Goal: Task Accomplishment & Management: Complete application form

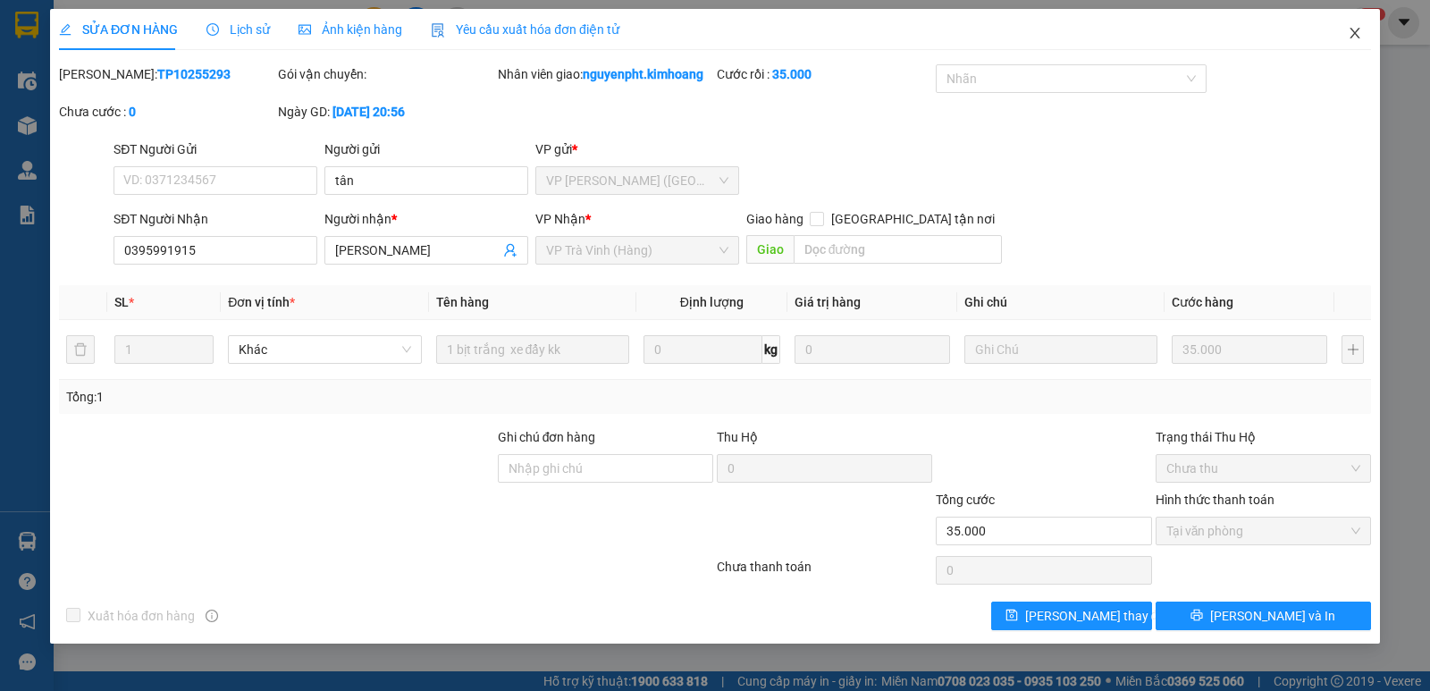
drag, startPoint x: 1357, startPoint y: 33, endPoint x: 1312, endPoint y: 33, distance: 44.7
click at [1355, 33] on icon "close" at bounding box center [1355, 33] width 14 height 14
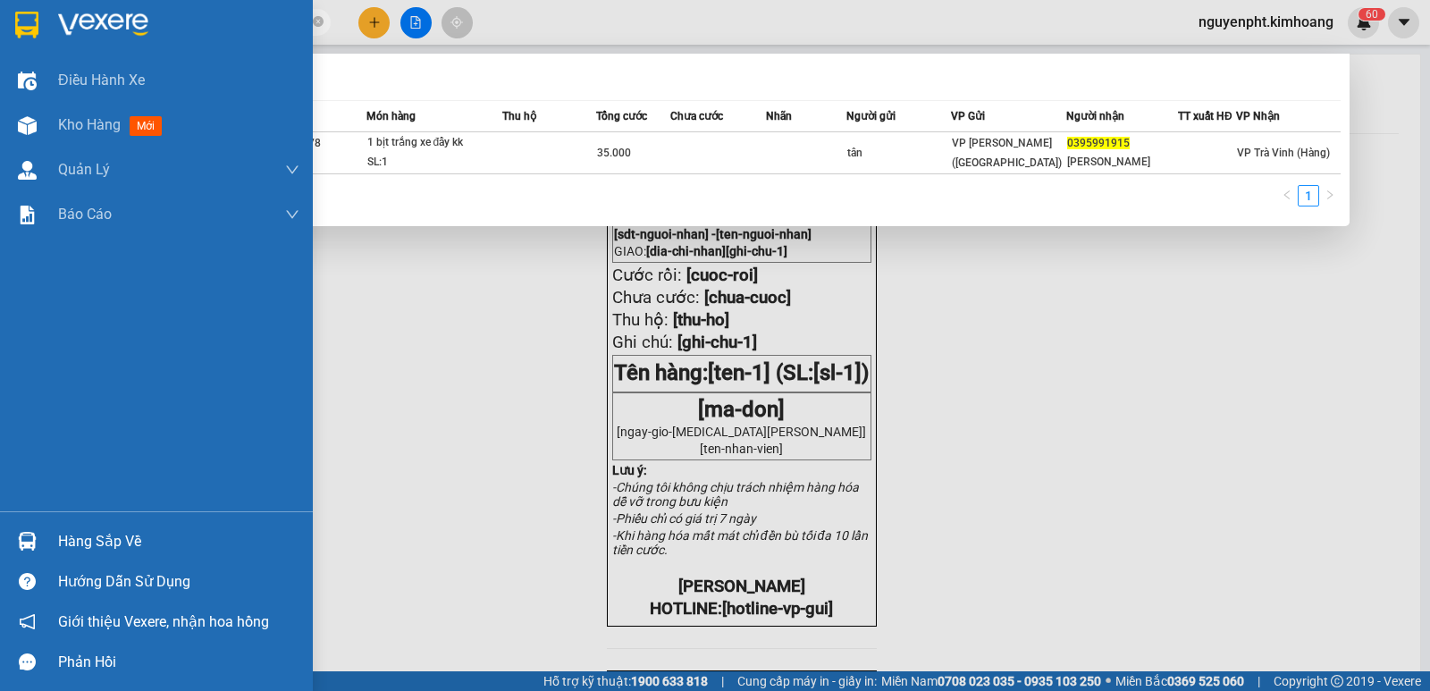
drag, startPoint x: 215, startPoint y: 19, endPoint x: 0, endPoint y: 0, distance: 216.2
click at [0, 41] on section "Kết quả tìm kiếm ( 1 ) Bộ lọc Mã ĐH Trạng thái Món hàng Thu hộ Tổng cước Chưa c…" at bounding box center [715, 345] width 1430 height 691
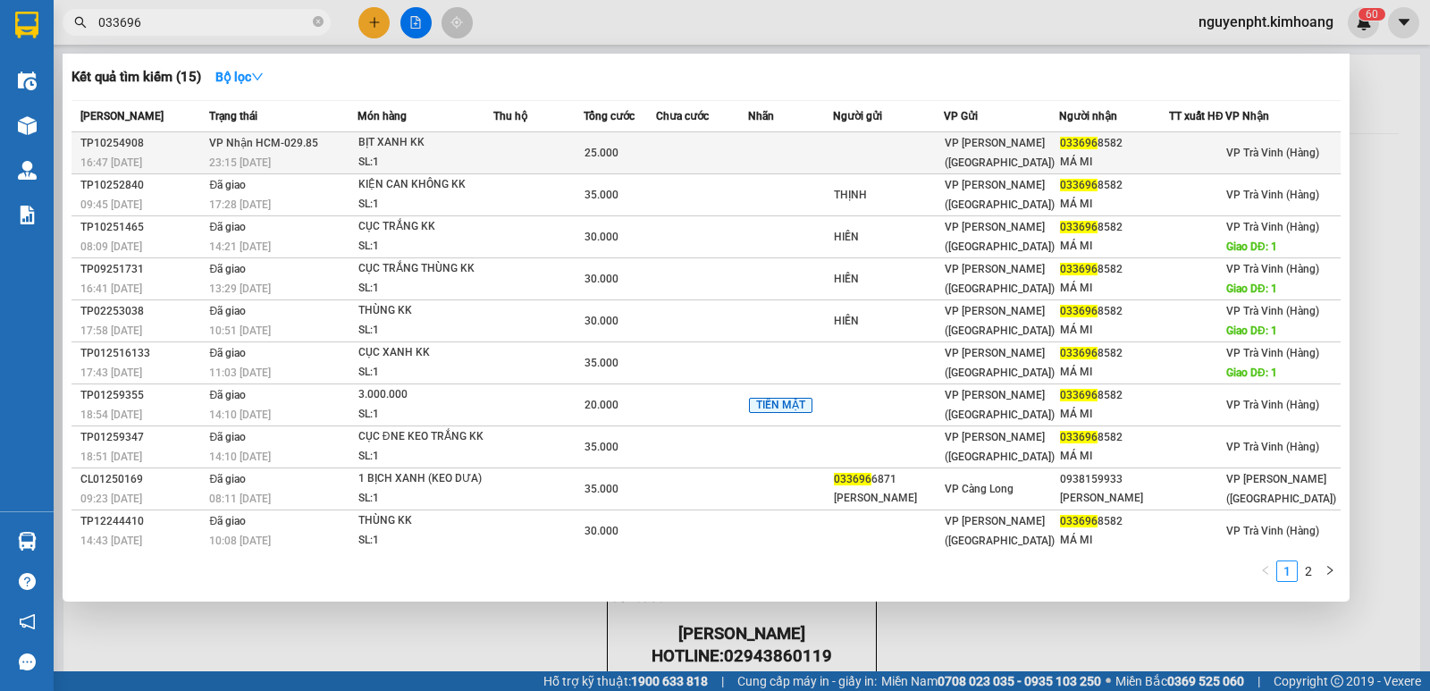
type input "033696"
click at [500, 149] on td at bounding box center [538, 153] width 90 height 42
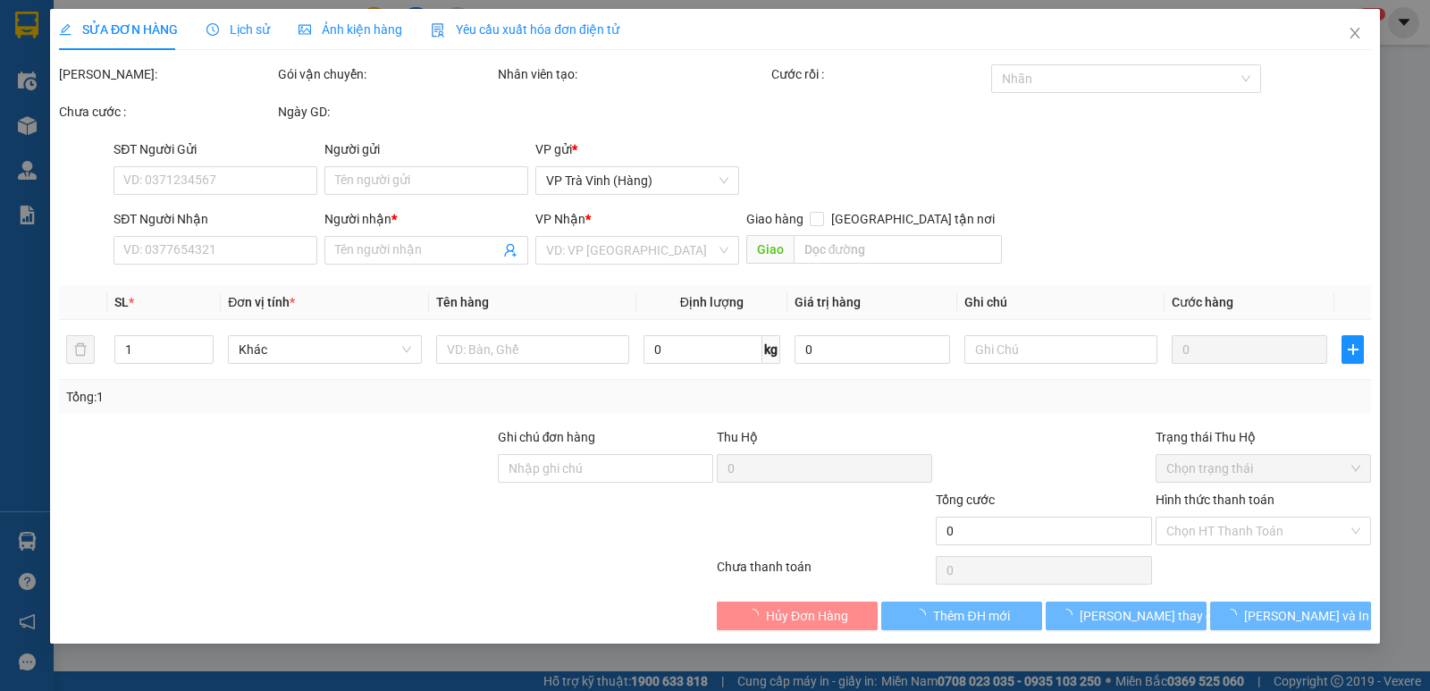
type input "0336968582"
type input "MÁ MI"
type input "25.000"
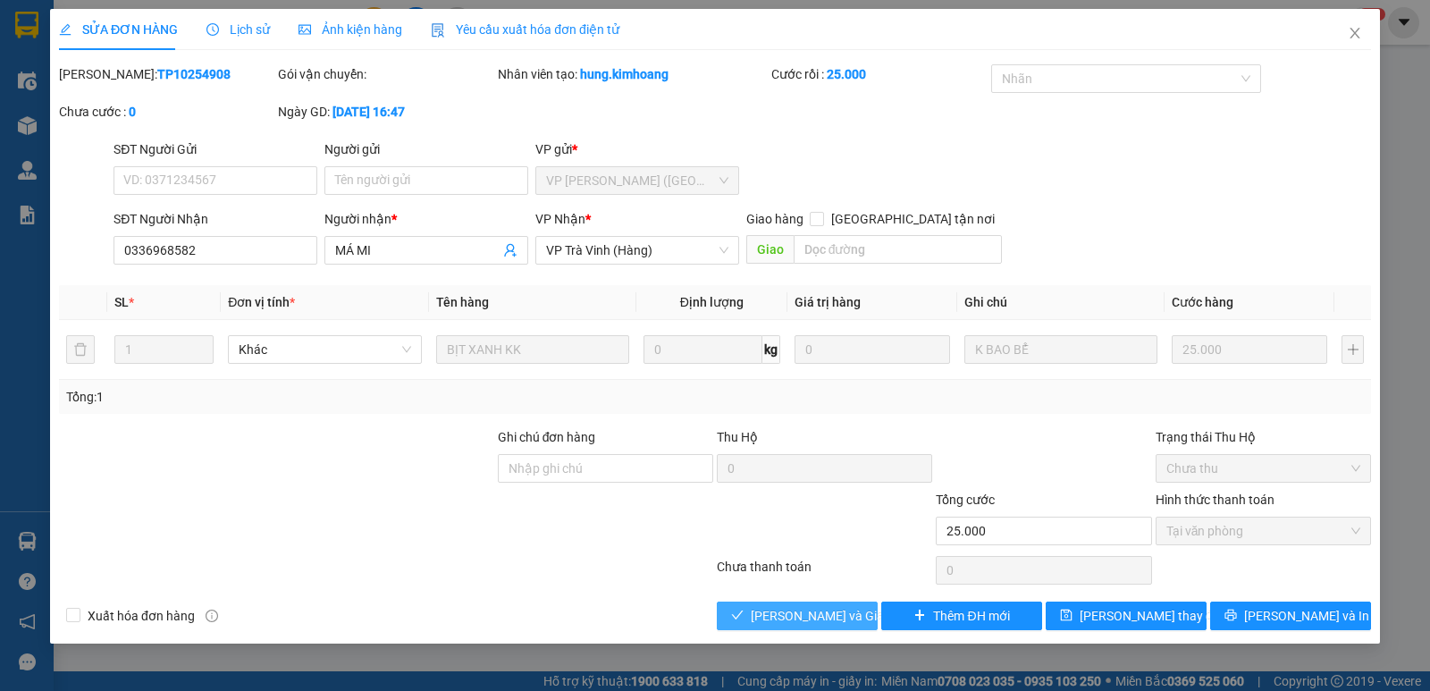
click at [802, 616] on span "[PERSON_NAME] và Giao hàng" at bounding box center [837, 616] width 172 height 20
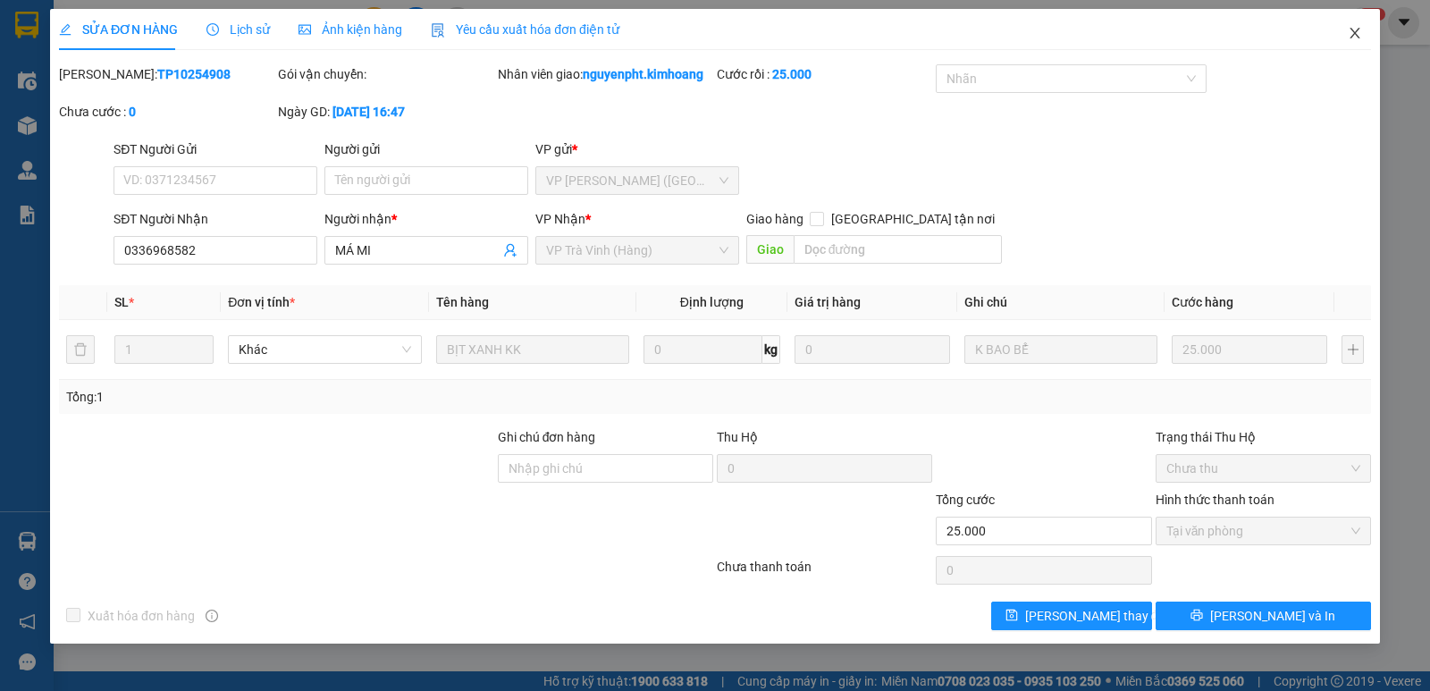
drag, startPoint x: 1350, startPoint y: 32, endPoint x: 1223, endPoint y: 41, distance: 128.1
click at [1347, 33] on span "Close" at bounding box center [1355, 34] width 50 height 50
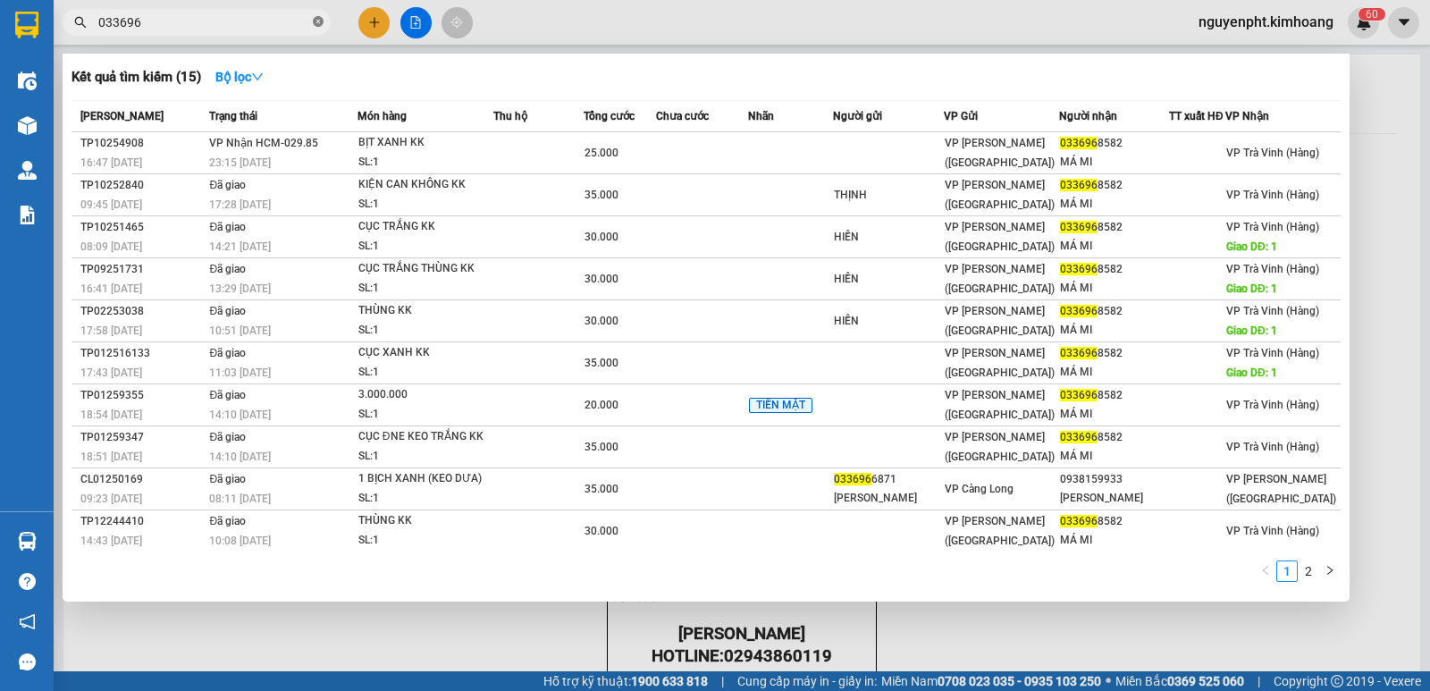
click at [323, 23] on icon "close-circle" at bounding box center [318, 21] width 11 height 11
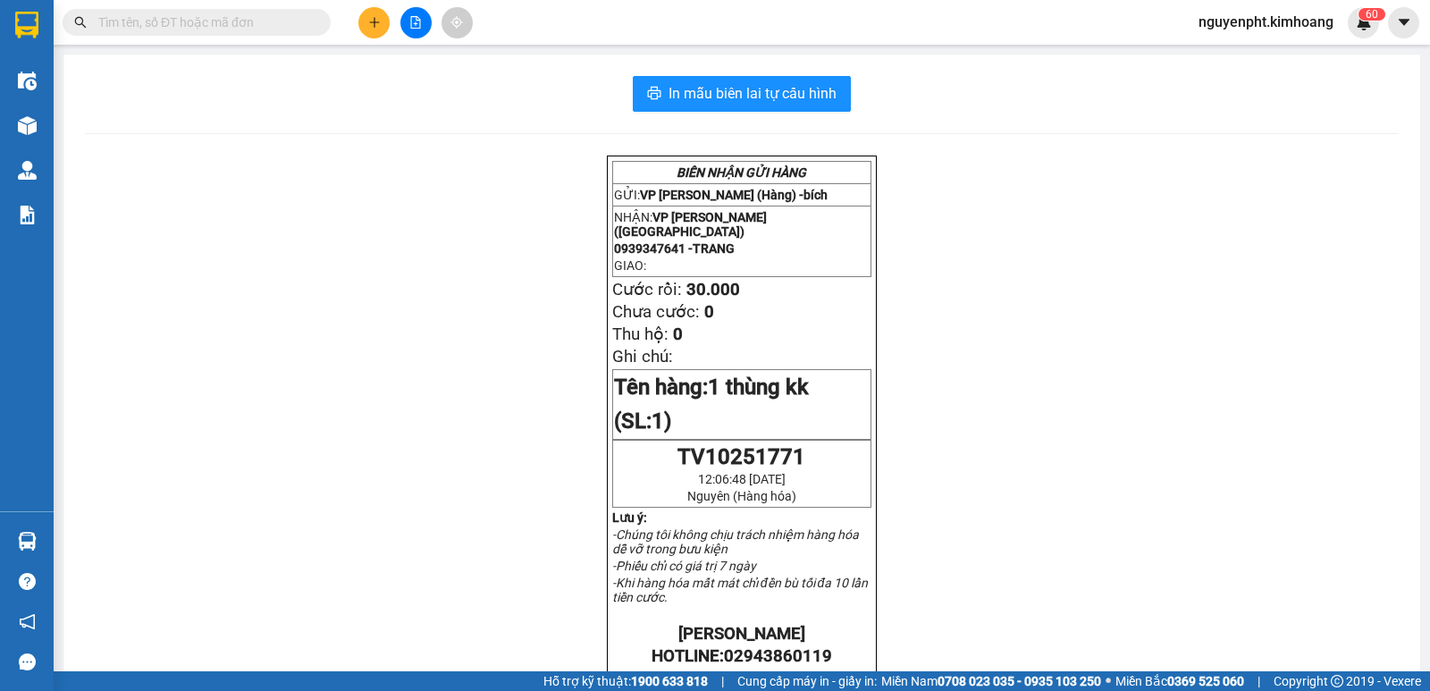
click at [361, 21] on button at bounding box center [373, 22] width 31 height 31
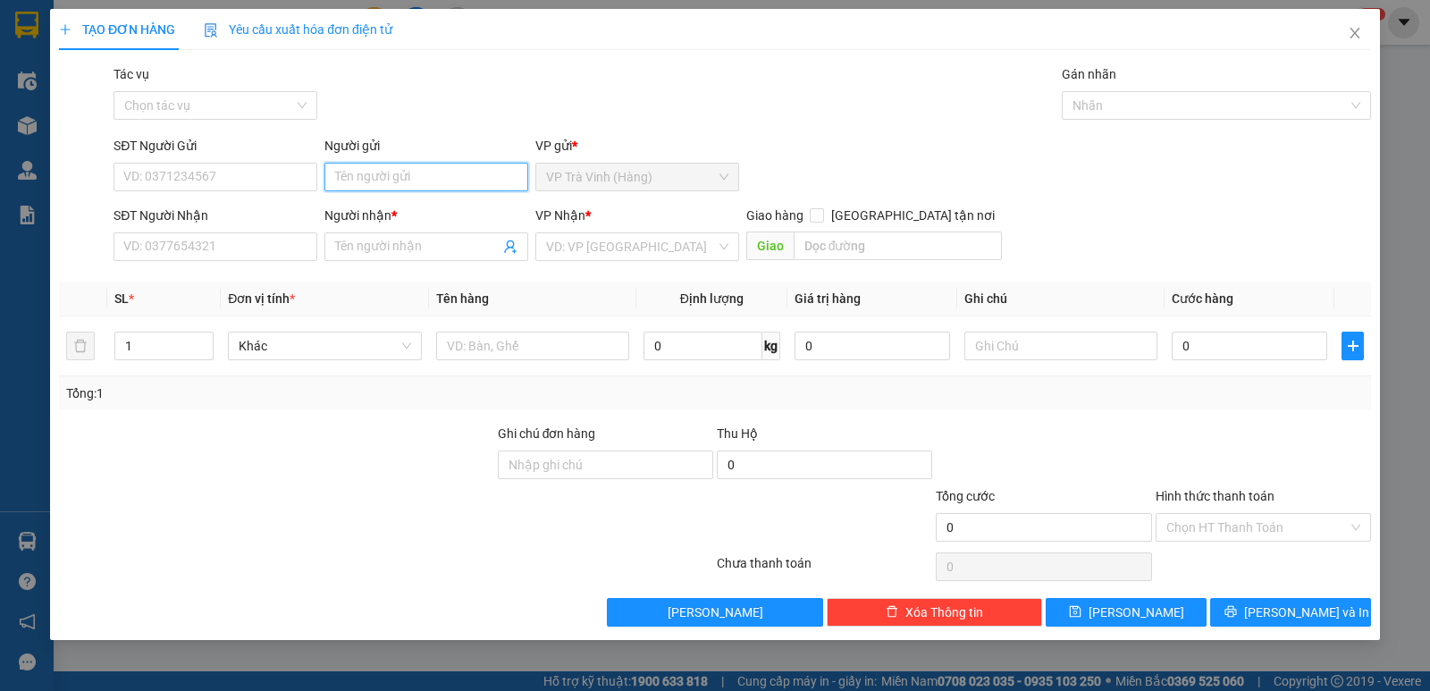
drag, startPoint x: 367, startPoint y: 177, endPoint x: 303, endPoint y: 125, distance: 82.6
click at [364, 172] on input "Người gửi" at bounding box center [426, 177] width 204 height 29
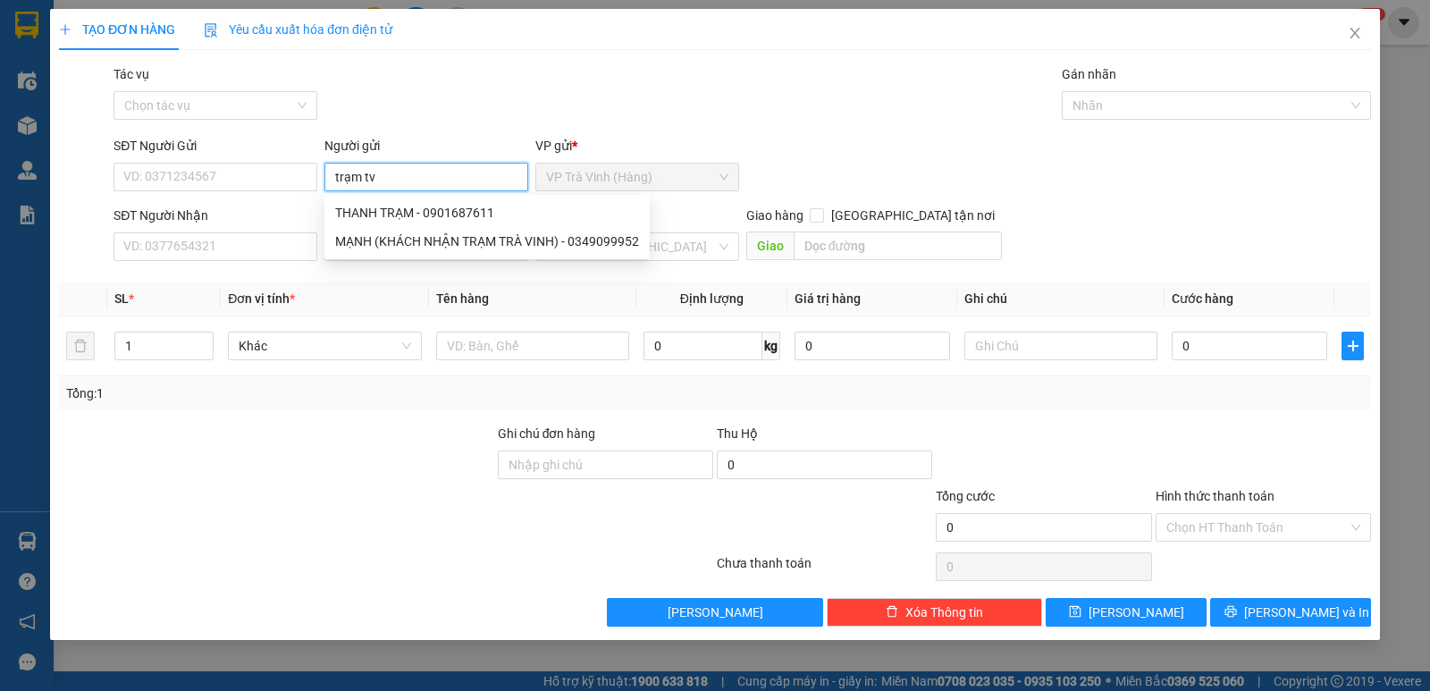
type input "trạm tv"
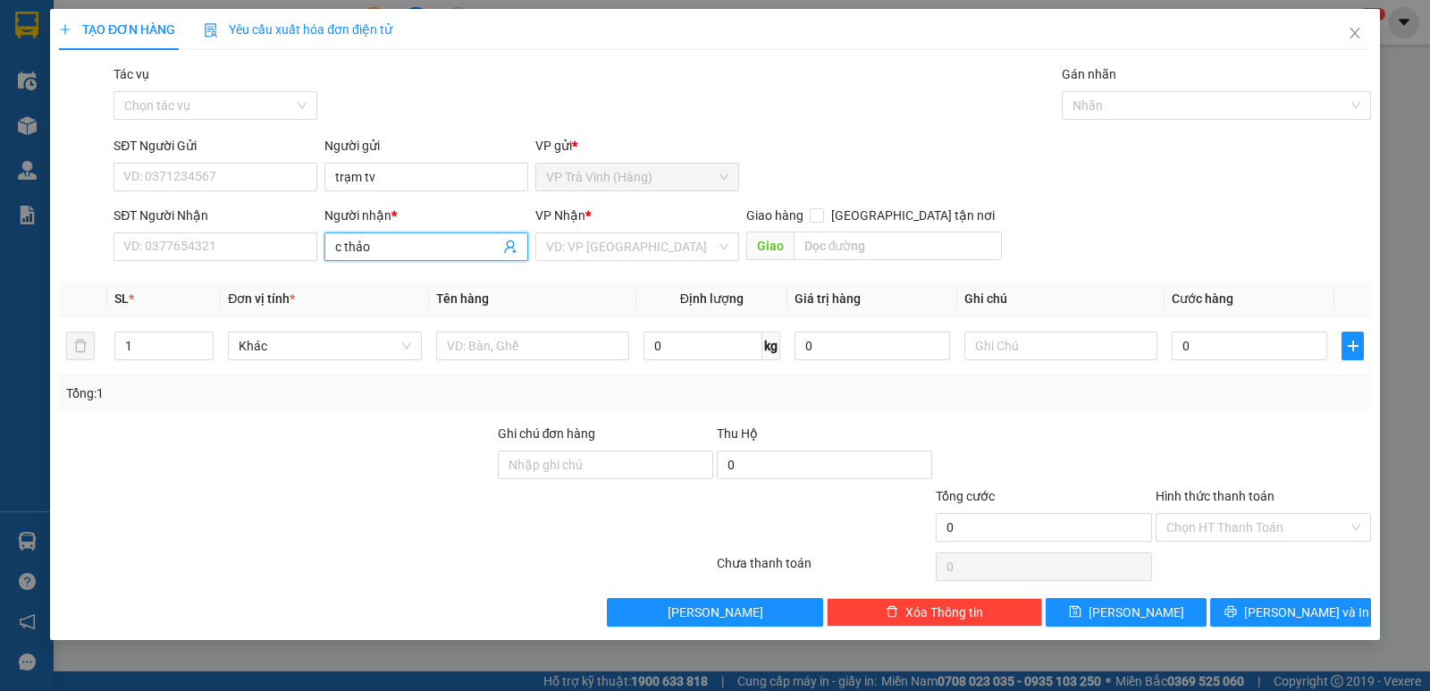
type input "c thảo"
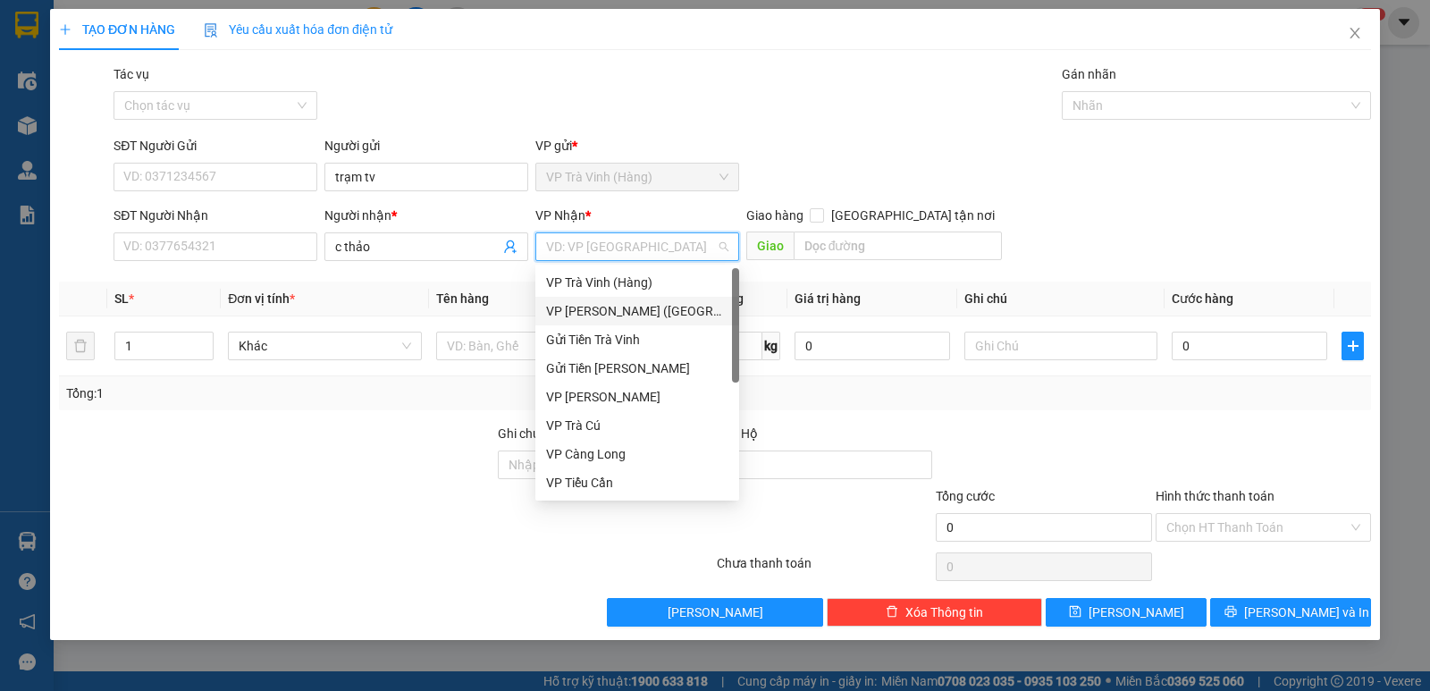
click at [625, 312] on div "VP [PERSON_NAME] ([GEOGRAPHIC_DATA])" at bounding box center [637, 311] width 182 height 20
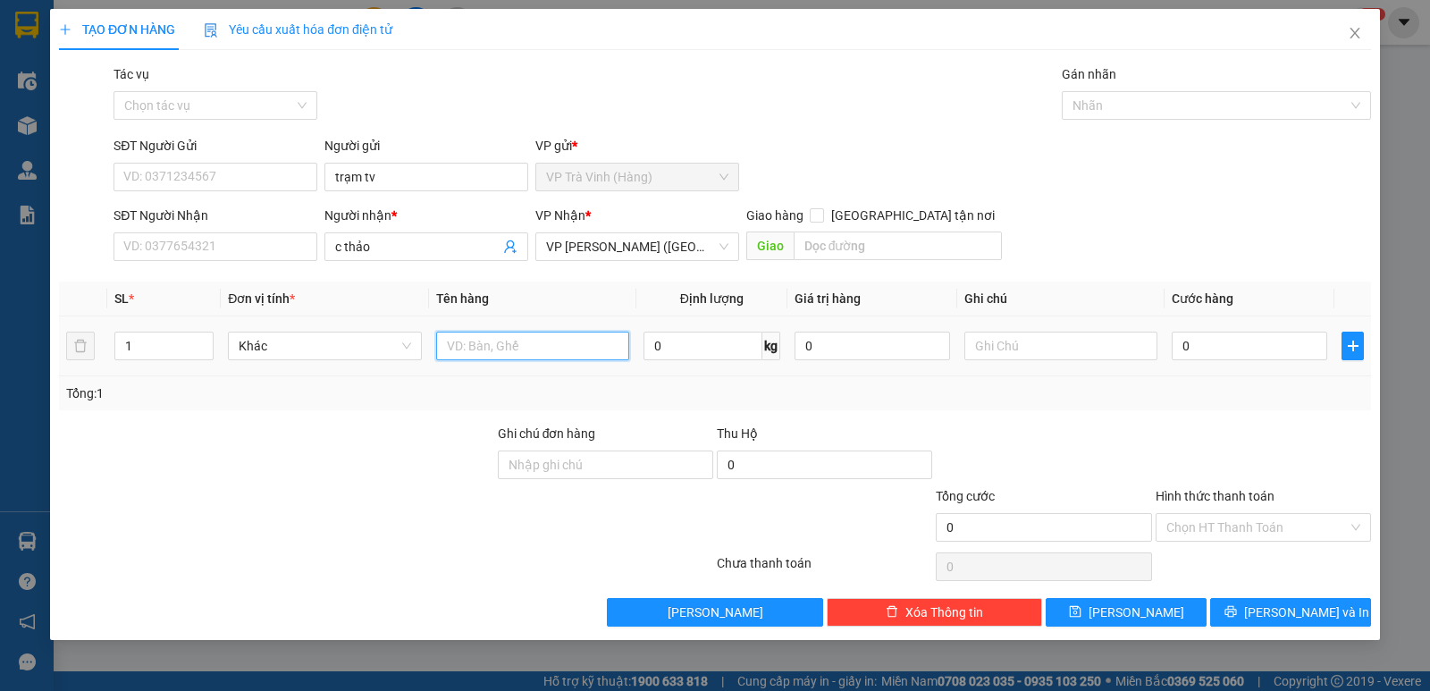
click at [462, 350] on input "text" at bounding box center [532, 346] width 193 height 29
type input "gói trắng kk"
click at [1283, 537] on input "Hình thức thanh toán" at bounding box center [1256, 527] width 181 height 27
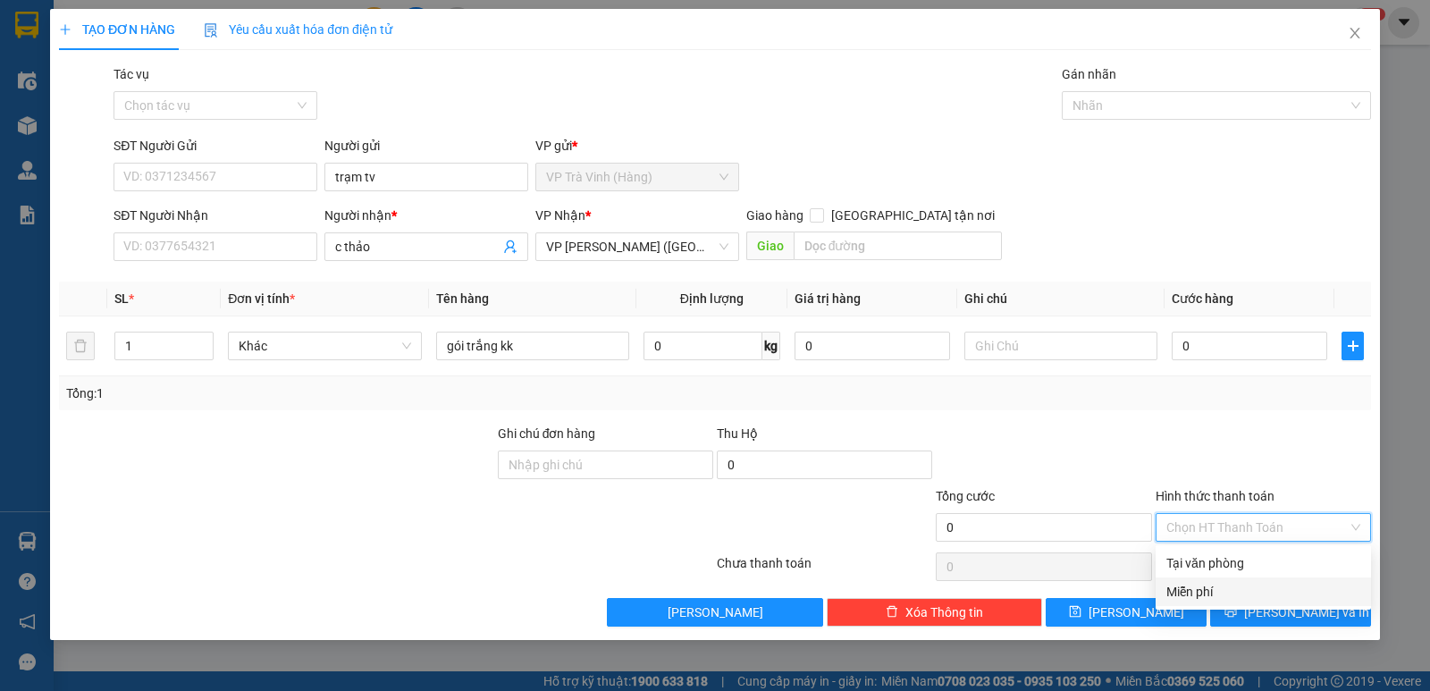
click at [1218, 588] on div "Miễn phí" at bounding box center [1263, 592] width 194 height 20
click at [1321, 617] on span "[PERSON_NAME] và In" at bounding box center [1306, 612] width 125 height 20
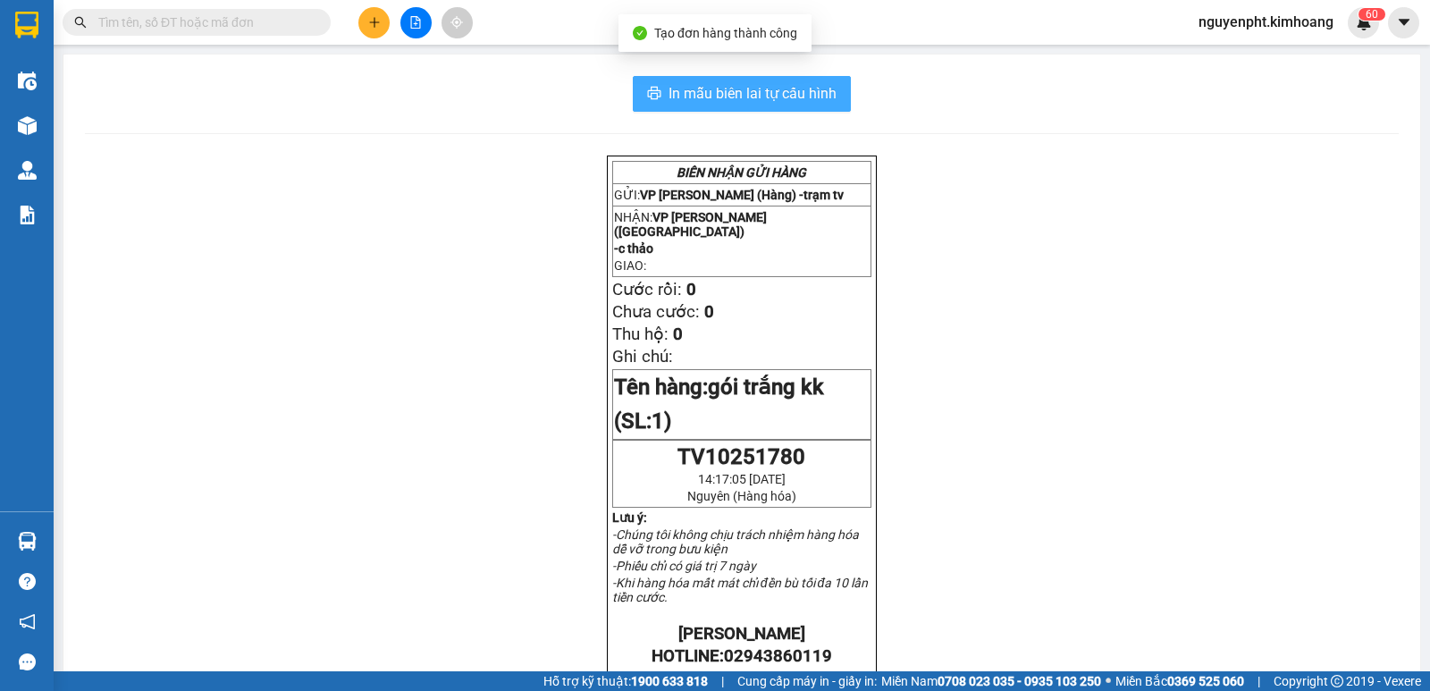
click at [705, 108] on button "In mẫu biên lai tự cấu hình" at bounding box center [742, 94] width 218 height 36
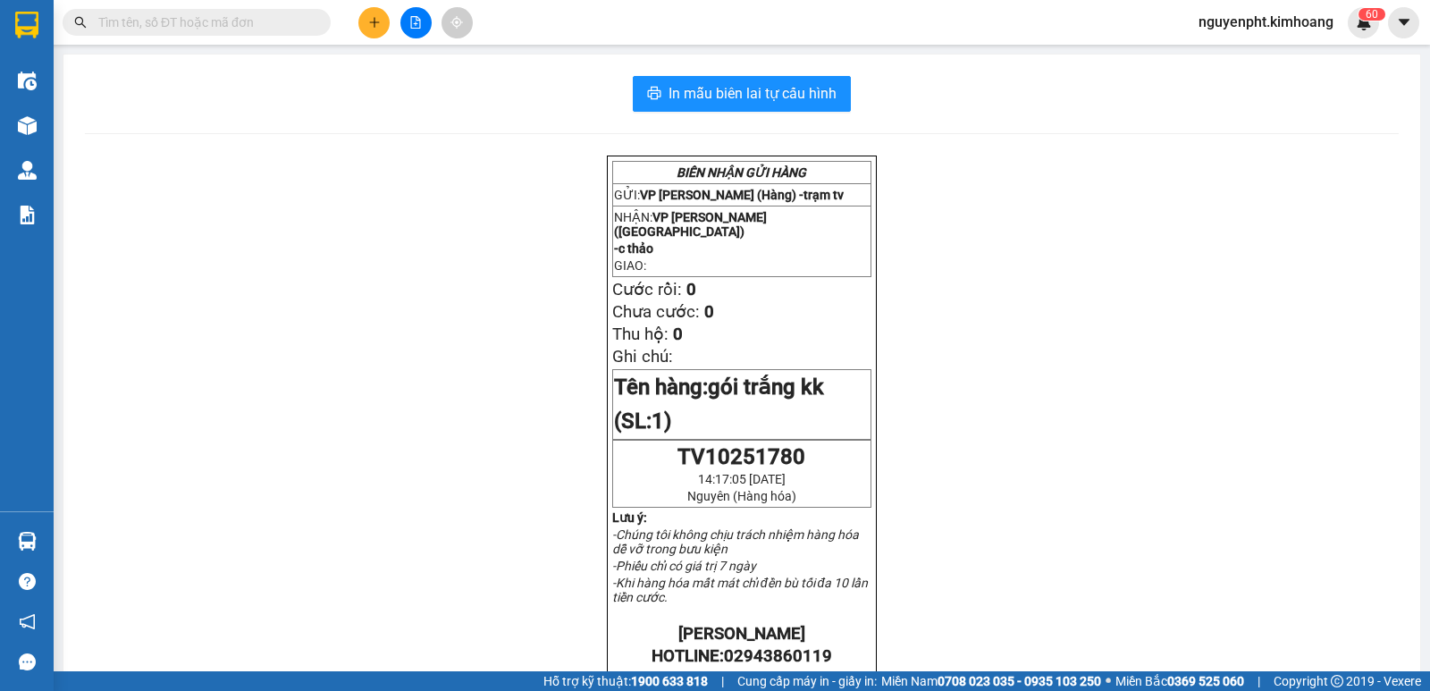
click at [187, 13] on input "text" at bounding box center [203, 23] width 211 height 20
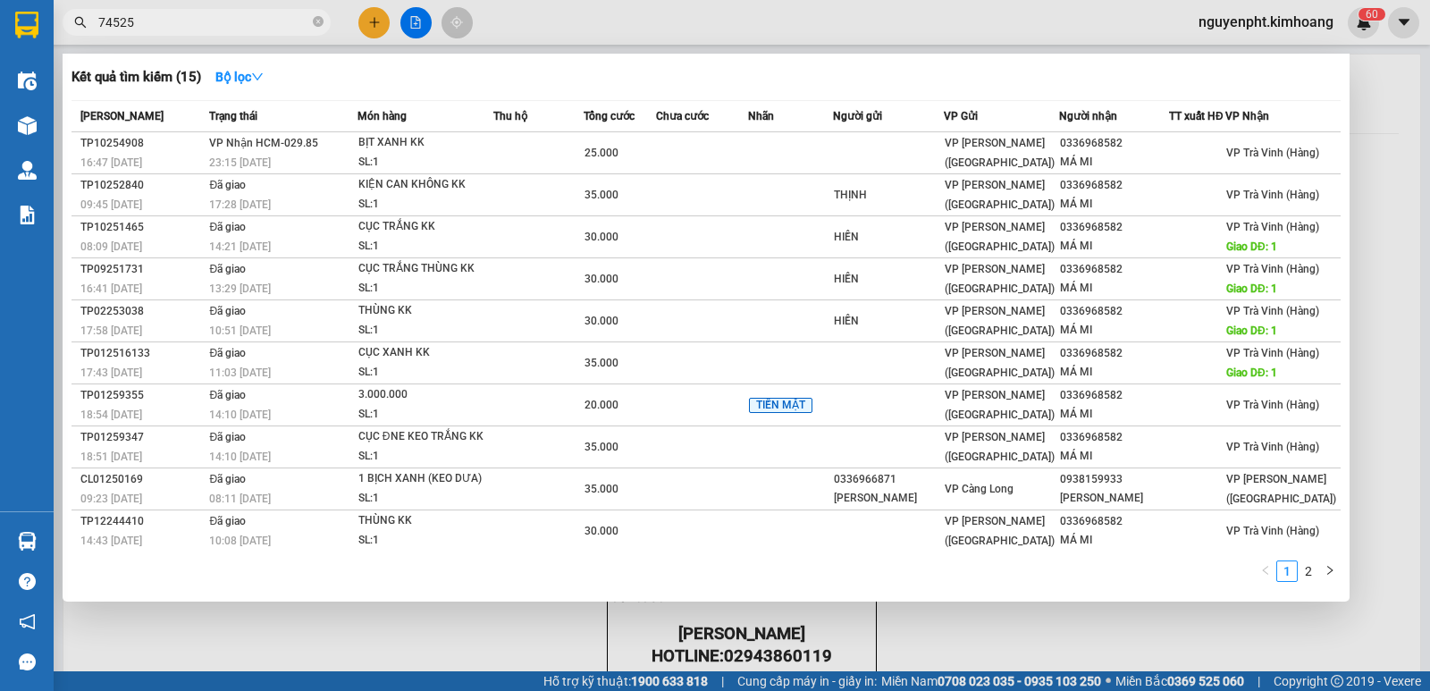
type input "745252"
